Goal: Transaction & Acquisition: Purchase product/service

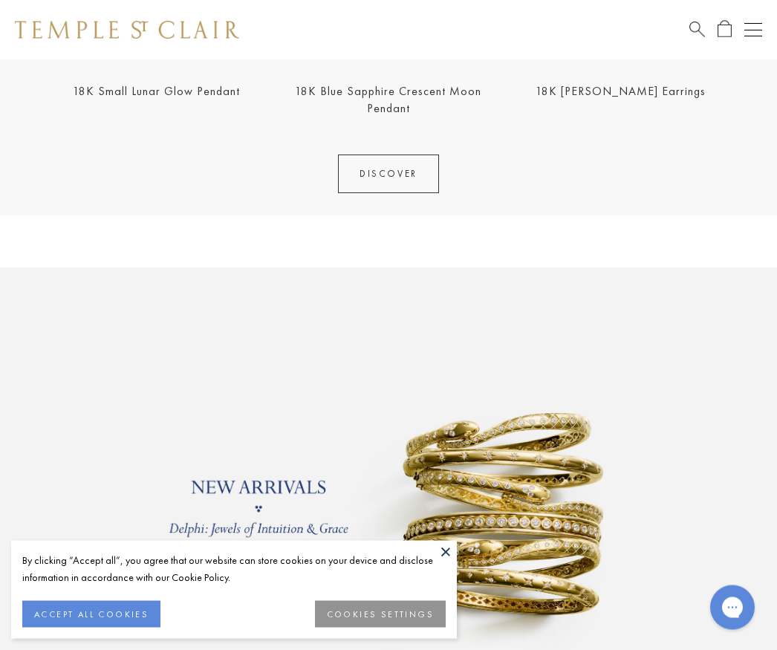
scroll to position [762, 0]
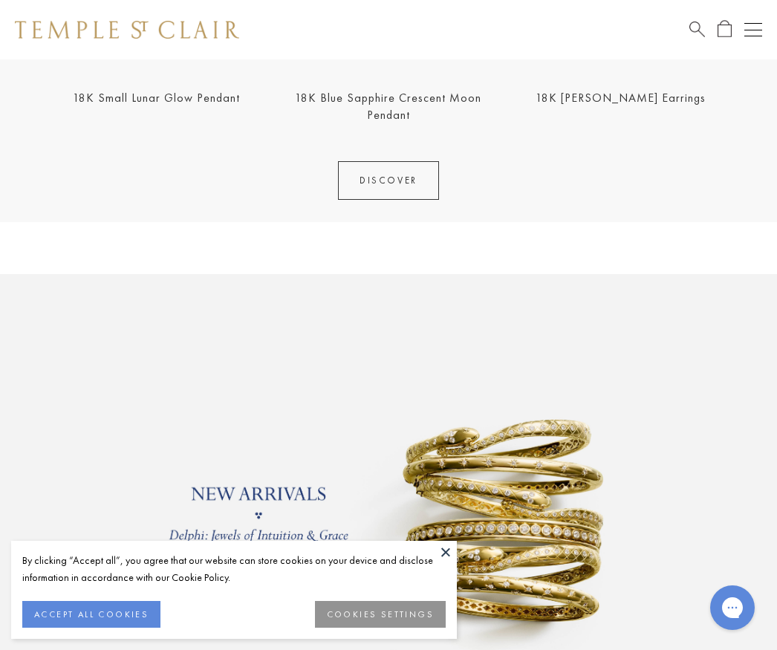
click at [419, 189] on link "DISCOVER" at bounding box center [388, 180] width 101 height 39
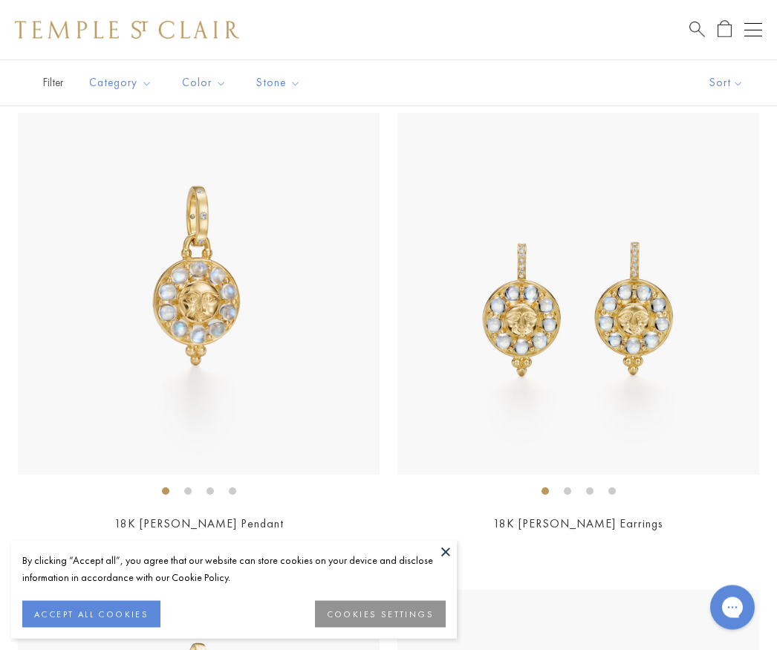
scroll to position [290, 0]
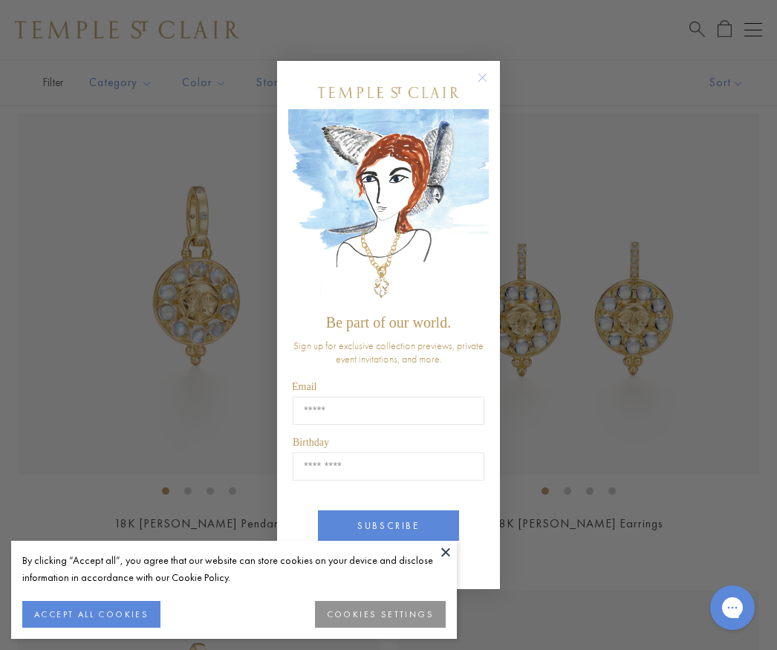
click at [487, 86] on circle "Close dialog" at bounding box center [483, 77] width 18 height 18
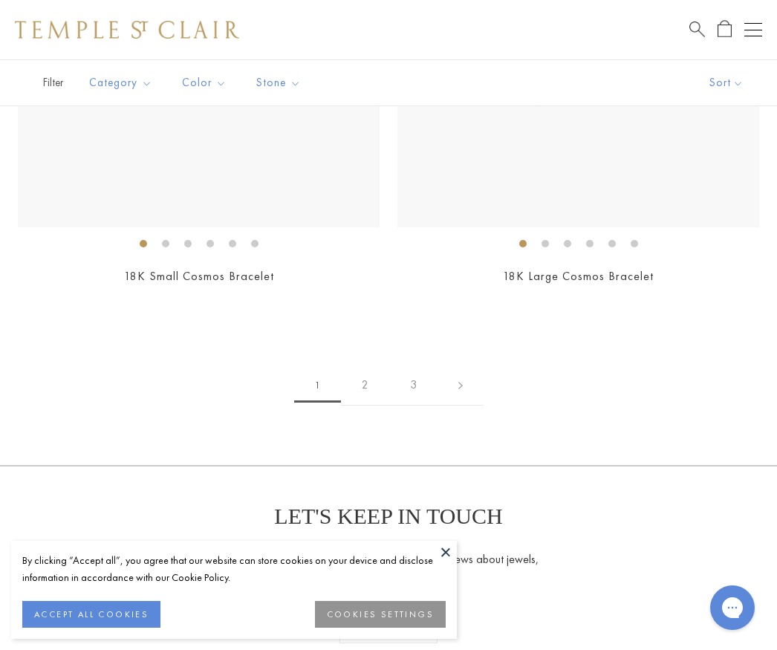
scroll to position [10550, 0]
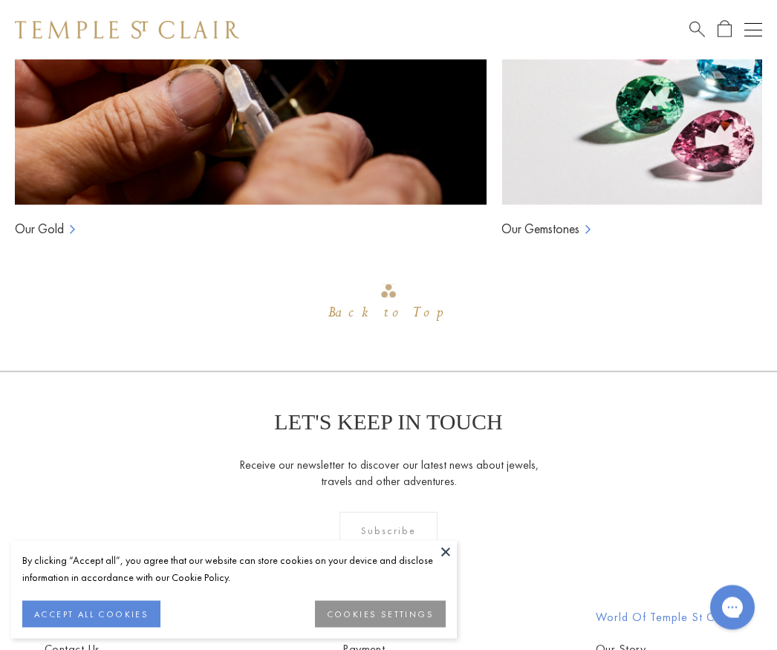
scroll to position [1793, 0]
